Goal: Task Accomplishment & Management: Use online tool/utility

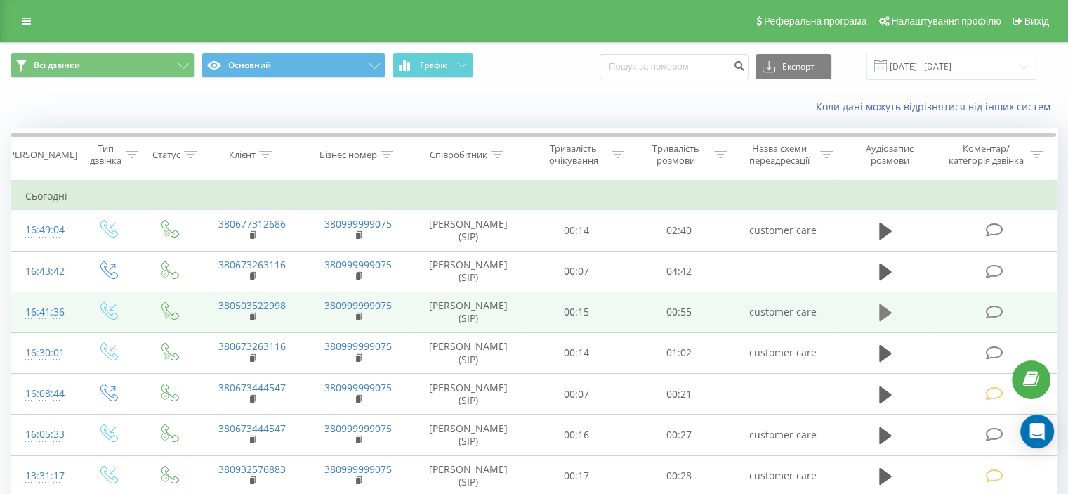
click at [882, 310] on icon at bounding box center [885, 312] width 13 height 17
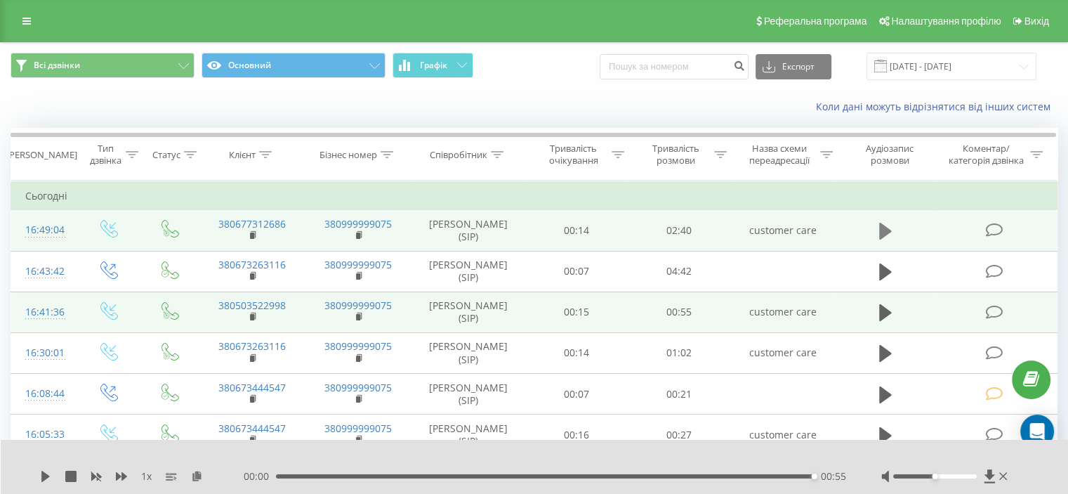
drag, startPoint x: 888, startPoint y: 227, endPoint x: 842, endPoint y: 267, distance: 61.2
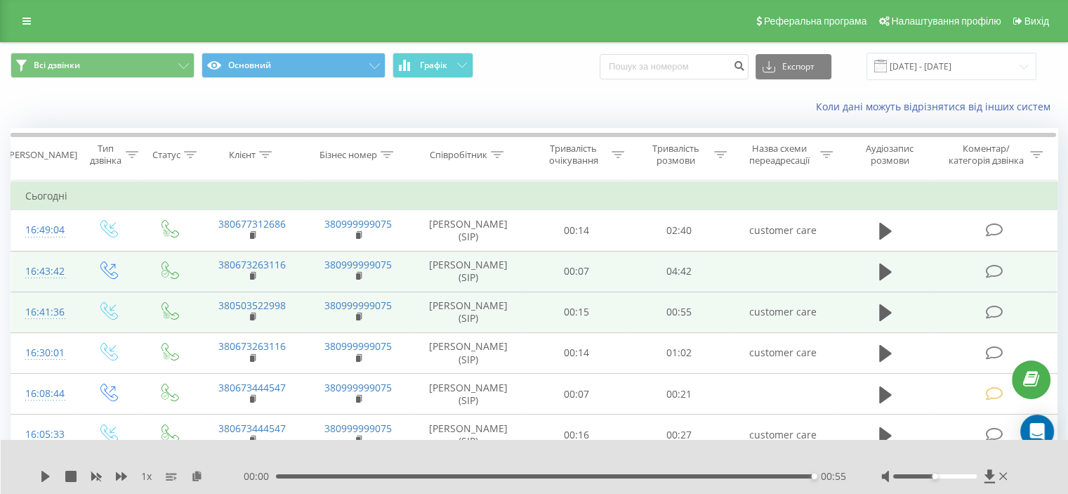
click at [887, 227] on icon at bounding box center [885, 231] width 13 height 20
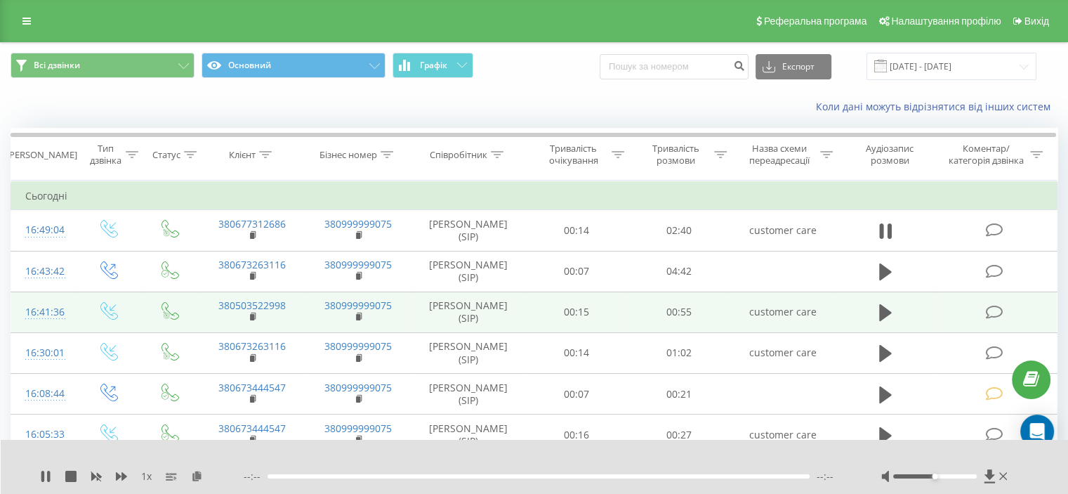
click at [510, 472] on div "--:-- --:--" at bounding box center [545, 476] width 602 height 14
click at [511, 477] on div "00:00" at bounding box center [546, 476] width 534 height 4
click at [385, 472] on div "- 01:24 01:16 01:16" at bounding box center [545, 476] width 602 height 14
click at [385, 477] on div "00:31" at bounding box center [546, 476] width 534 height 4
click at [413, 475] on div "00:40" at bounding box center [546, 476] width 534 height 4
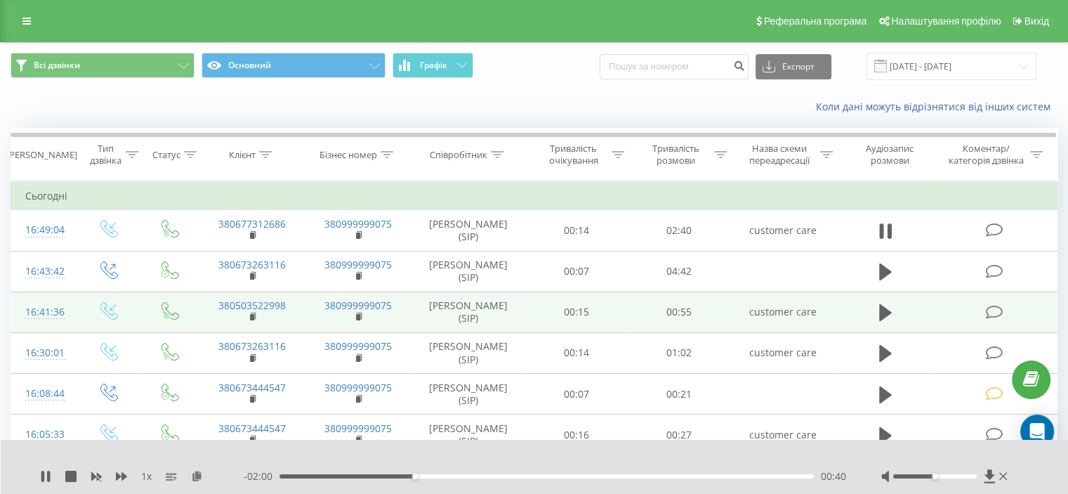
click at [438, 473] on div "- 02:00 00:40 00:40" at bounding box center [545, 476] width 602 height 14
click at [449, 476] on div "00:41" at bounding box center [546, 476] width 534 height 4
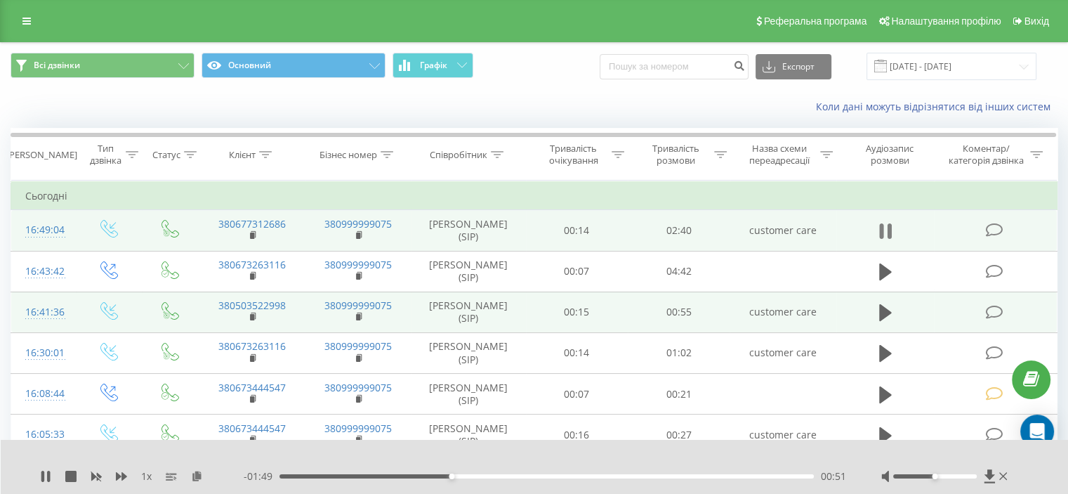
click at [881, 234] on icon at bounding box center [881, 230] width 4 height 15
click at [251, 234] on rect at bounding box center [252, 235] width 4 height 6
